Goal: Task Accomplishment & Management: Use online tool/utility

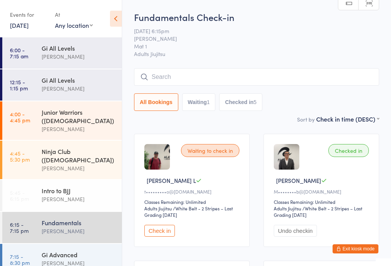
click at [243, 72] on input "search" at bounding box center [256, 77] width 245 height 18
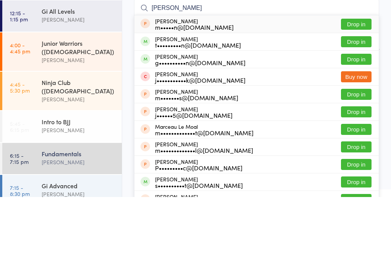
type input "[PERSON_NAME]"
click at [359, 123] on button "Drop in" at bounding box center [356, 128] width 31 height 11
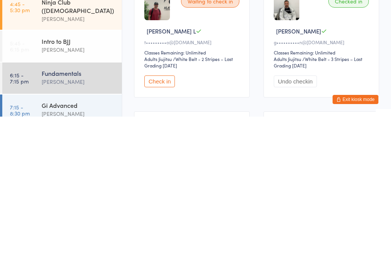
click at [94, 219] on div "Fundamentals" at bounding box center [79, 223] width 74 height 8
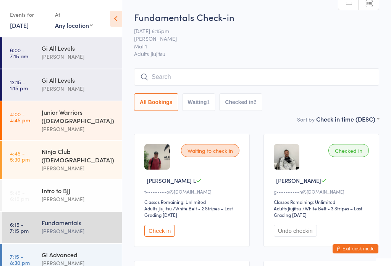
click at [238, 70] on input "search" at bounding box center [256, 77] width 245 height 18
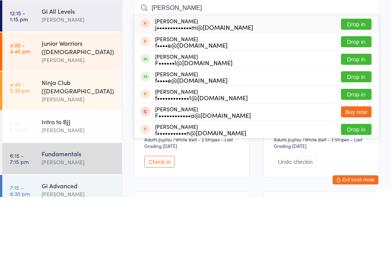
type input "[PERSON_NAME]"
click at [360, 123] on button "Drop in" at bounding box center [356, 128] width 31 height 11
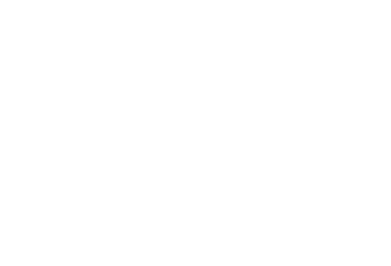
scroll to position [424, 0]
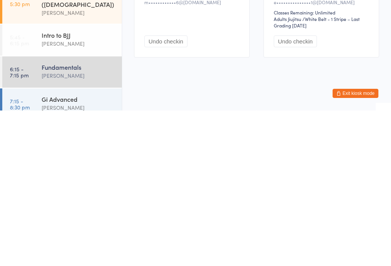
click at [100, 251] on div "Gi Advanced" at bounding box center [79, 255] width 74 height 8
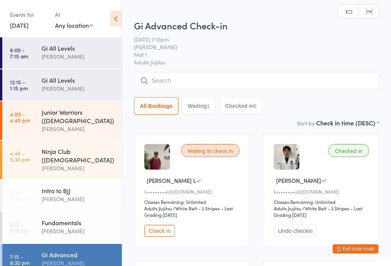
click at [337, 85] on input "search" at bounding box center [256, 81] width 245 height 18
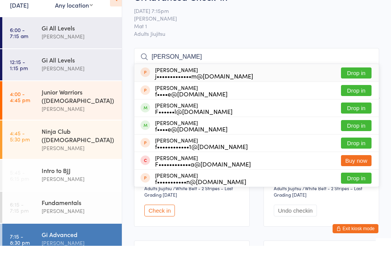
type input "[PERSON_NAME]"
click at [355, 123] on button "Drop in" at bounding box center [356, 128] width 31 height 11
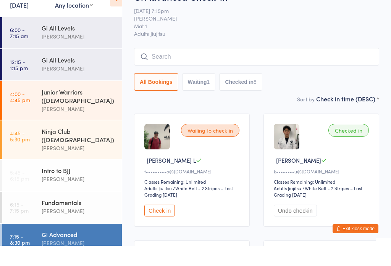
scroll to position [20, 0]
